Goal: Task Accomplishment & Management: Manage account settings

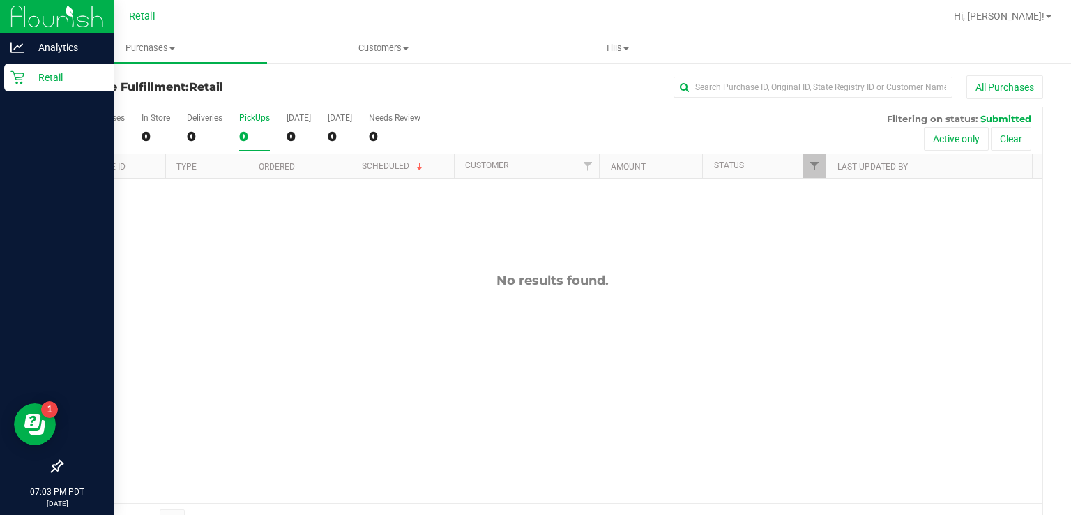
click at [22, 84] on div "Retail" at bounding box center [59, 77] width 110 height 28
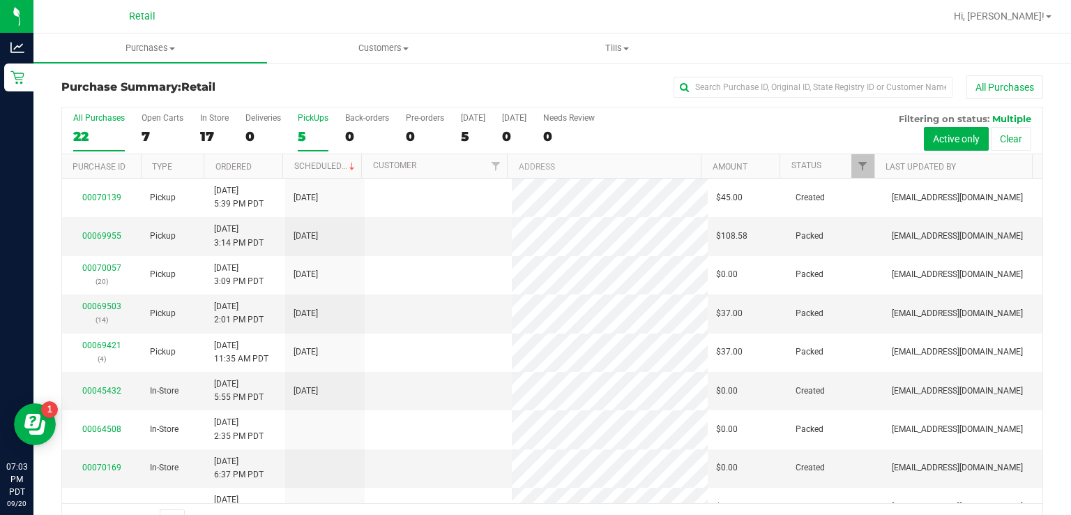
click at [303, 139] on div "5" at bounding box center [313, 136] width 31 height 16
click at [0, 0] on input "PickUps 5" at bounding box center [0, 0] width 0 height 0
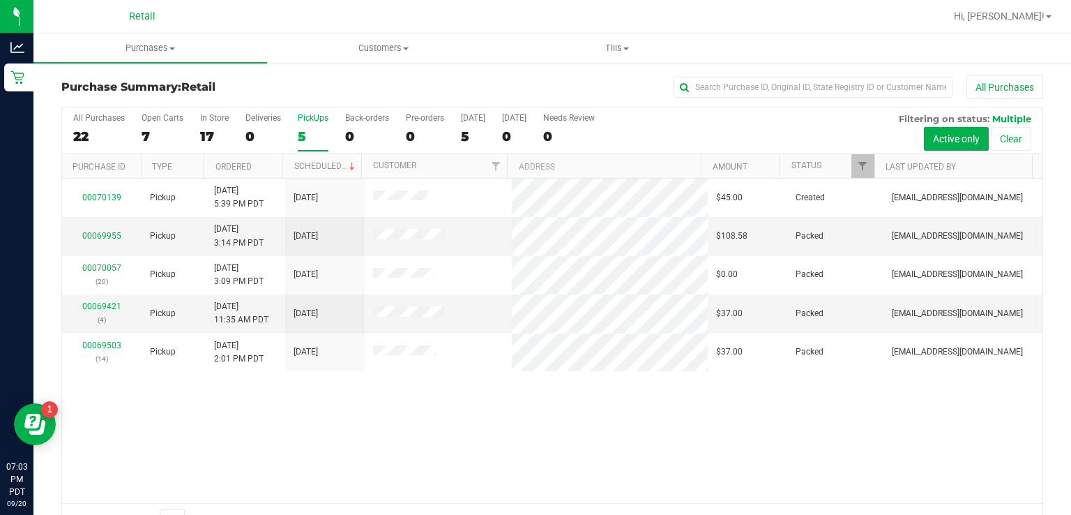
click at [810, 148] on div "All Purchases 22 Open Carts 7 In Store 17 Deliveries 0 PickUps 5 Back-orders 0 …" at bounding box center [552, 130] width 981 height 47
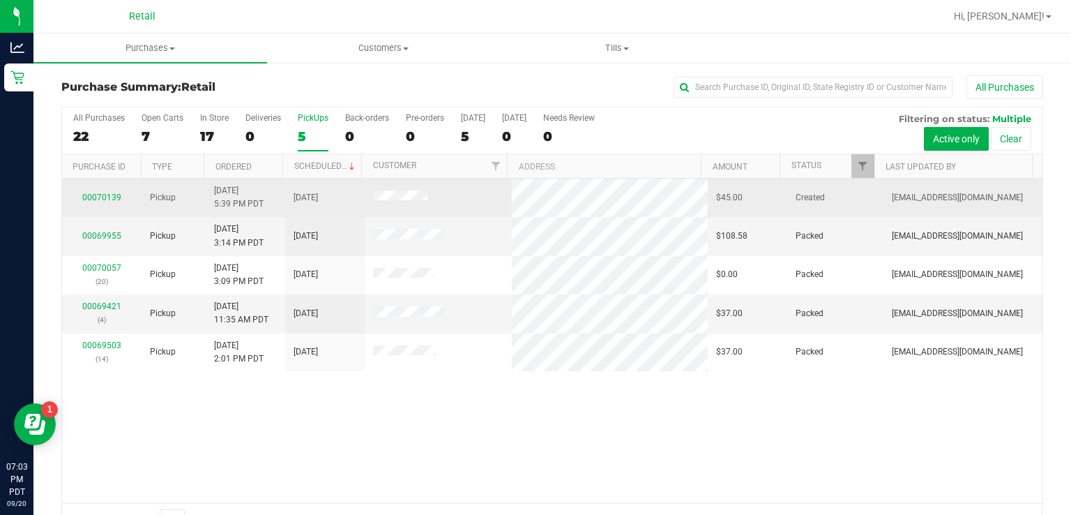
click at [812, 180] on td "Created" at bounding box center [836, 198] width 96 height 38
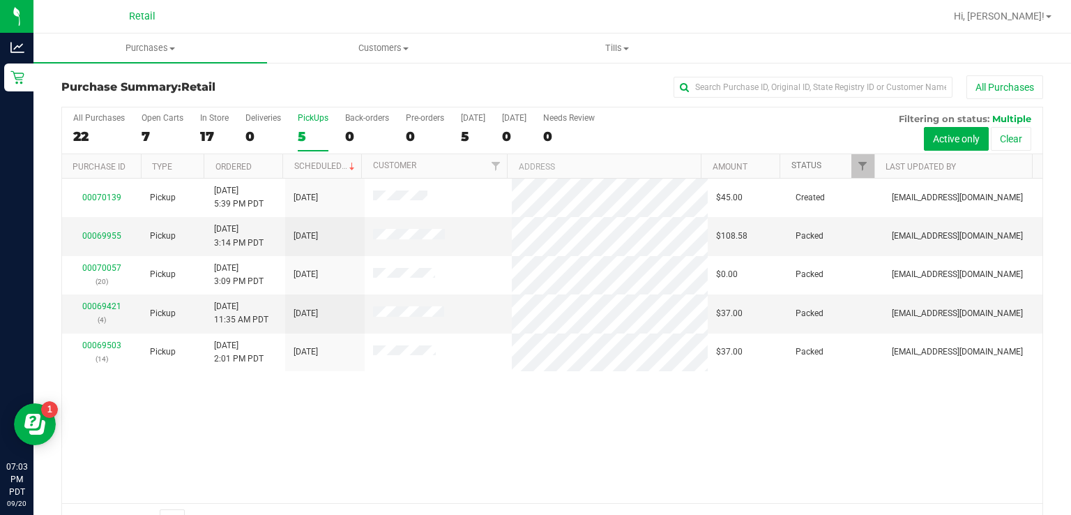
click at [804, 165] on link "Status" at bounding box center [807, 165] width 30 height 10
click at [315, 123] on label "PickUps 5" at bounding box center [313, 132] width 31 height 38
click at [0, 0] on input "PickUps 5" at bounding box center [0, 0] width 0 height 0
click at [808, 152] on div "All Purchases 22 Open Carts 7 In Store 17 Deliveries 0 PickUps 5 Back-orders 0 …" at bounding box center [552, 130] width 981 height 47
click at [313, 140] on div "5" at bounding box center [313, 136] width 31 height 16
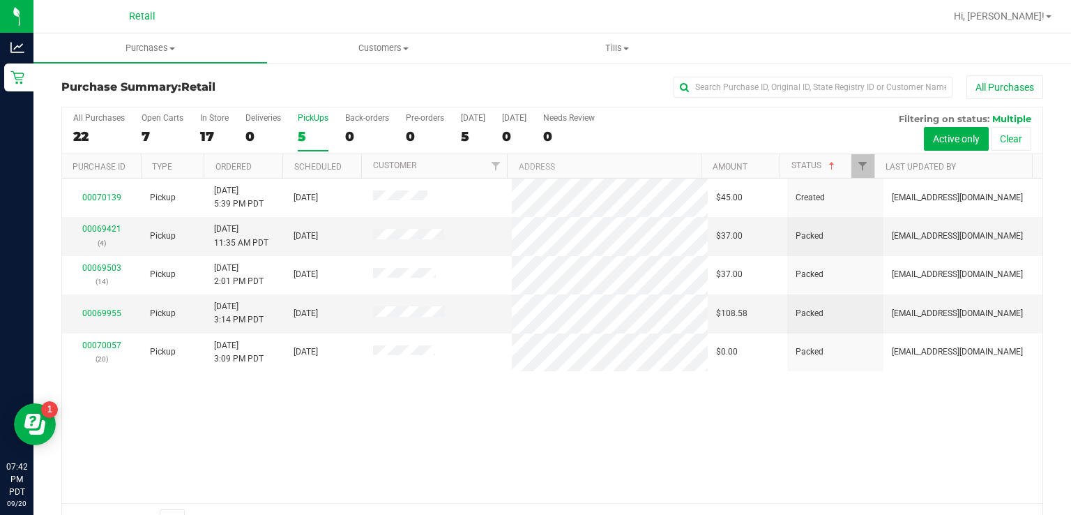
click at [0, 0] on input "PickUps 5" at bounding box center [0, 0] width 0 height 0
click at [810, 149] on div "All Purchases 23 Open Carts 8 In Store 18 Deliveries 0 PickUps 5 Back-orders 0 …" at bounding box center [552, 130] width 981 height 47
click at [827, 167] on span at bounding box center [832, 165] width 11 height 11
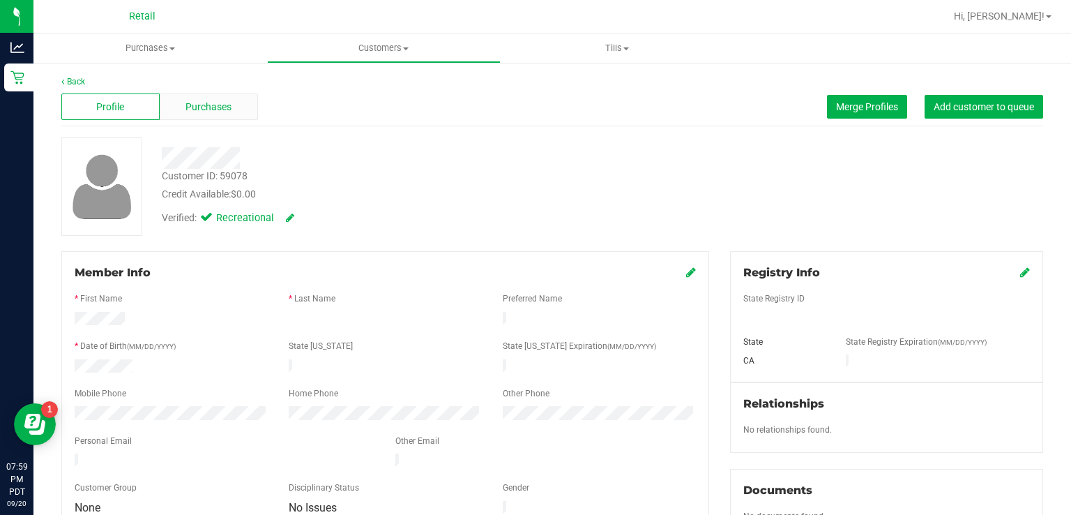
click at [218, 106] on span "Purchases" at bounding box center [209, 107] width 46 height 15
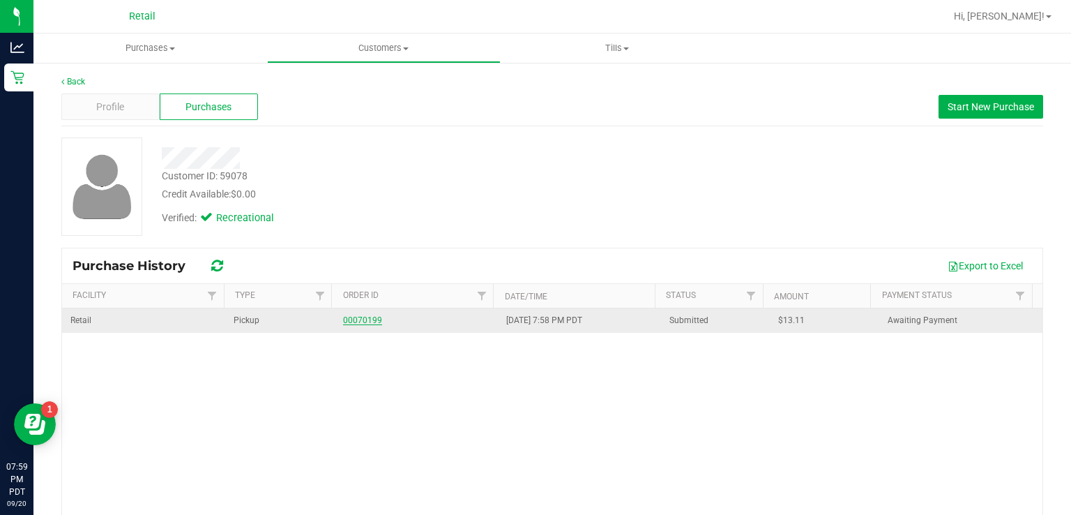
click at [358, 317] on link "00070199" at bounding box center [362, 320] width 39 height 10
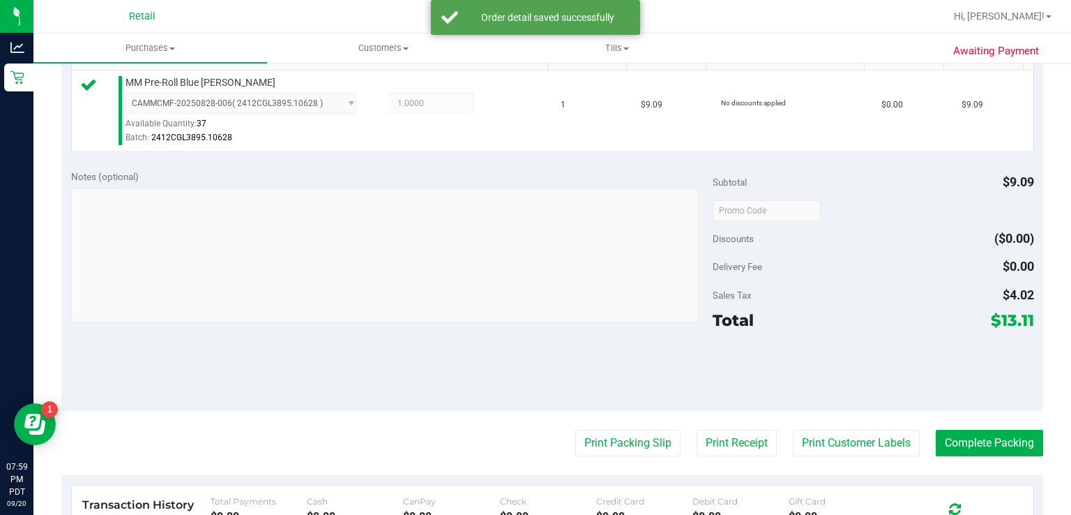
scroll to position [380, 0]
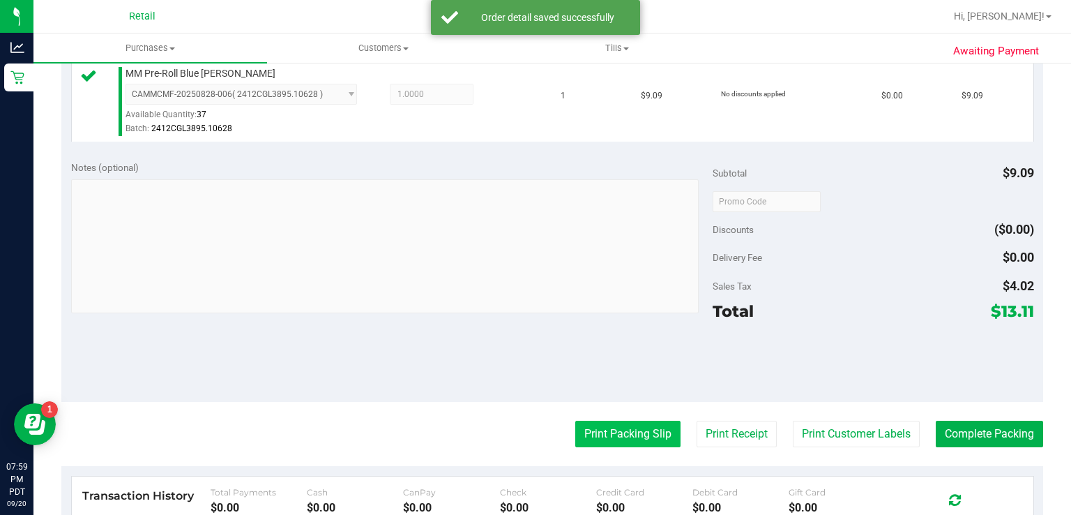
click at [599, 431] on button "Print Packing Slip" at bounding box center [627, 434] width 105 height 27
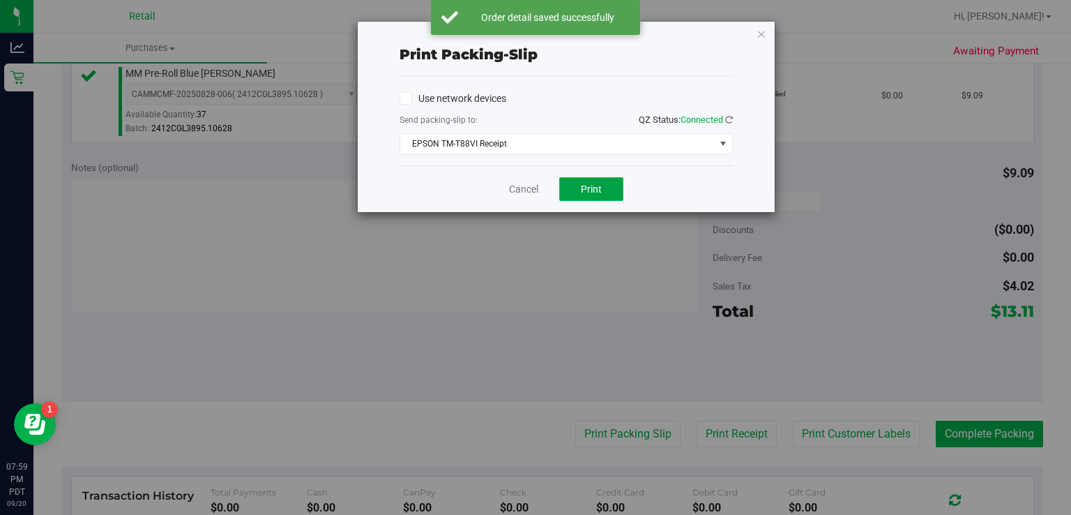
click at [607, 191] on button "Print" at bounding box center [591, 189] width 64 height 24
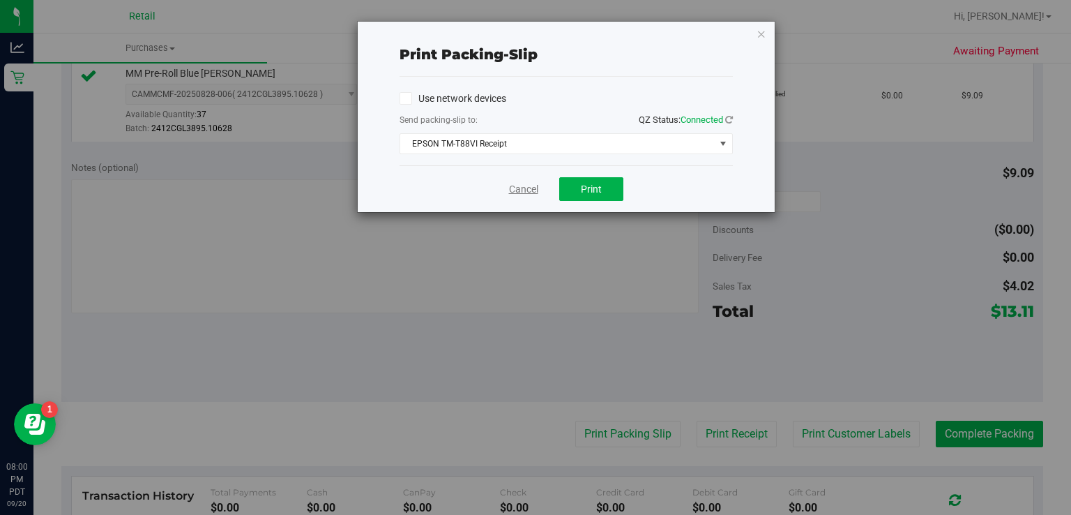
click at [527, 193] on link "Cancel" at bounding box center [523, 189] width 29 height 15
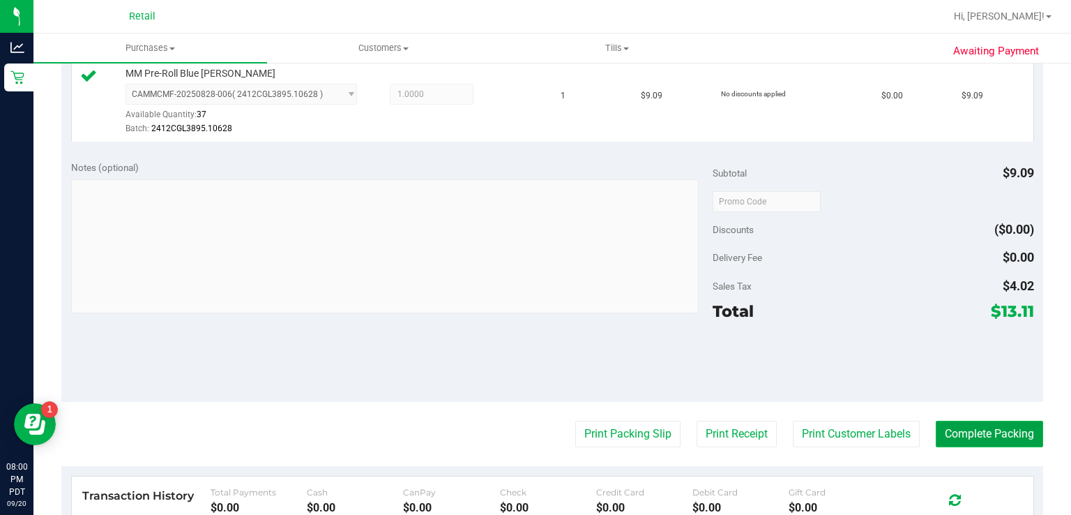
click at [1014, 421] on button "Complete Packing" at bounding box center [989, 434] width 107 height 27
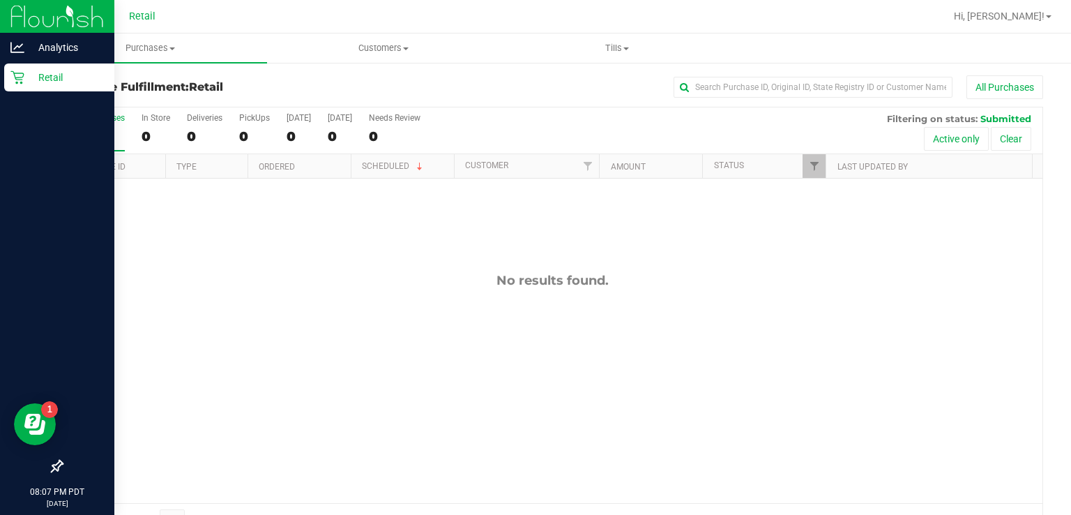
click at [6, 89] on div "Retail" at bounding box center [59, 77] width 110 height 28
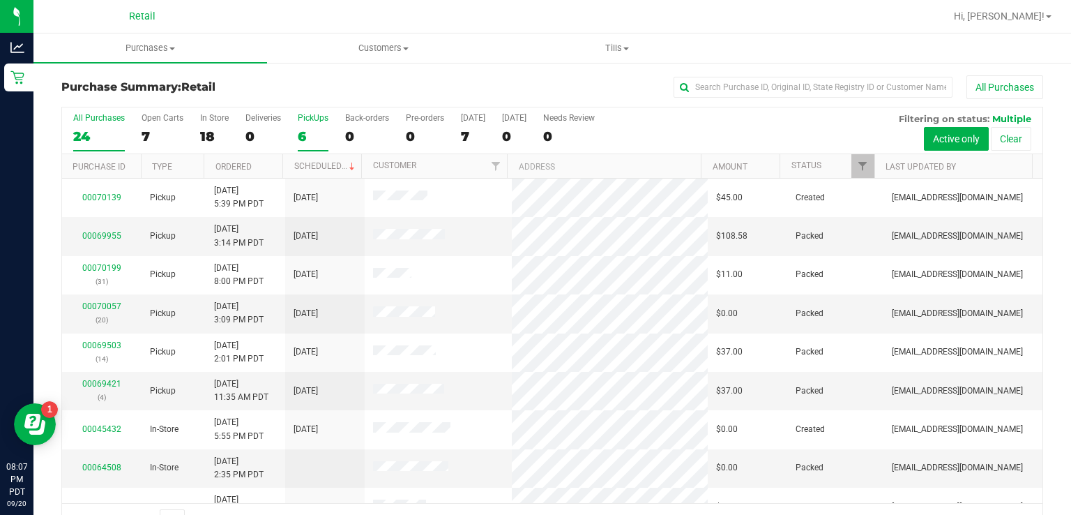
click at [309, 127] on label "PickUps 6" at bounding box center [313, 132] width 31 height 38
click at [0, 0] on input "PickUps 6" at bounding box center [0, 0] width 0 height 0
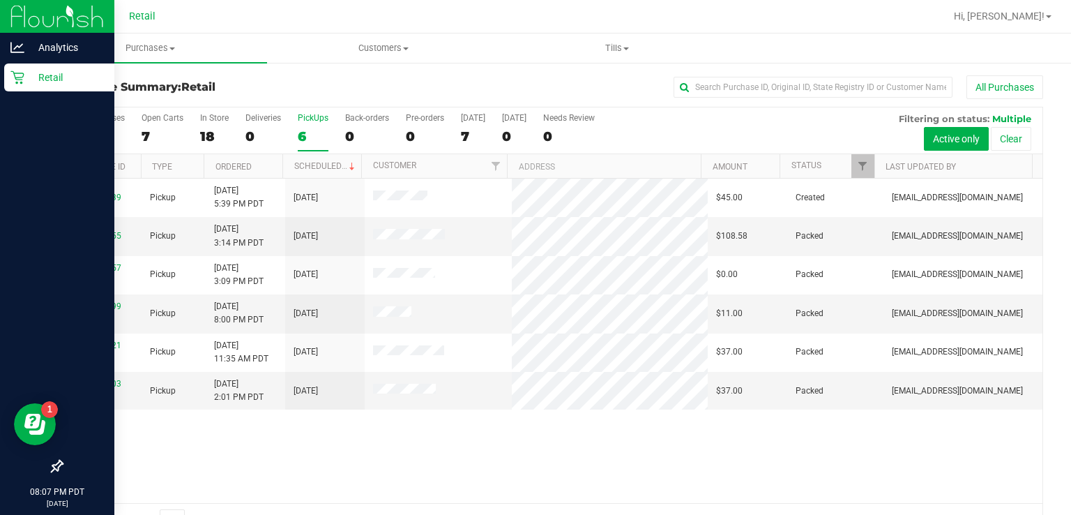
click at [19, 86] on div "Retail" at bounding box center [59, 77] width 110 height 28
